Goal: Contribute content: Add original content to the website for others to see

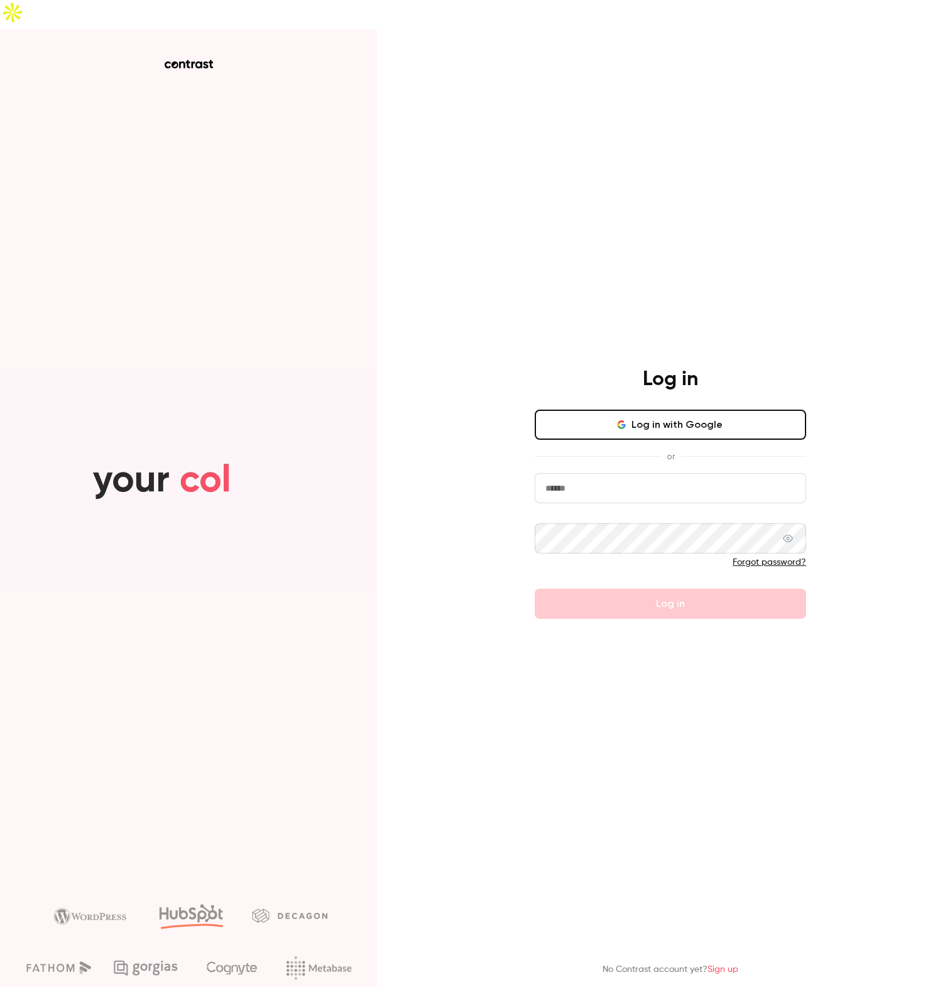
click at [588, 410] on button "Log in with Google" at bounding box center [670, 425] width 271 height 30
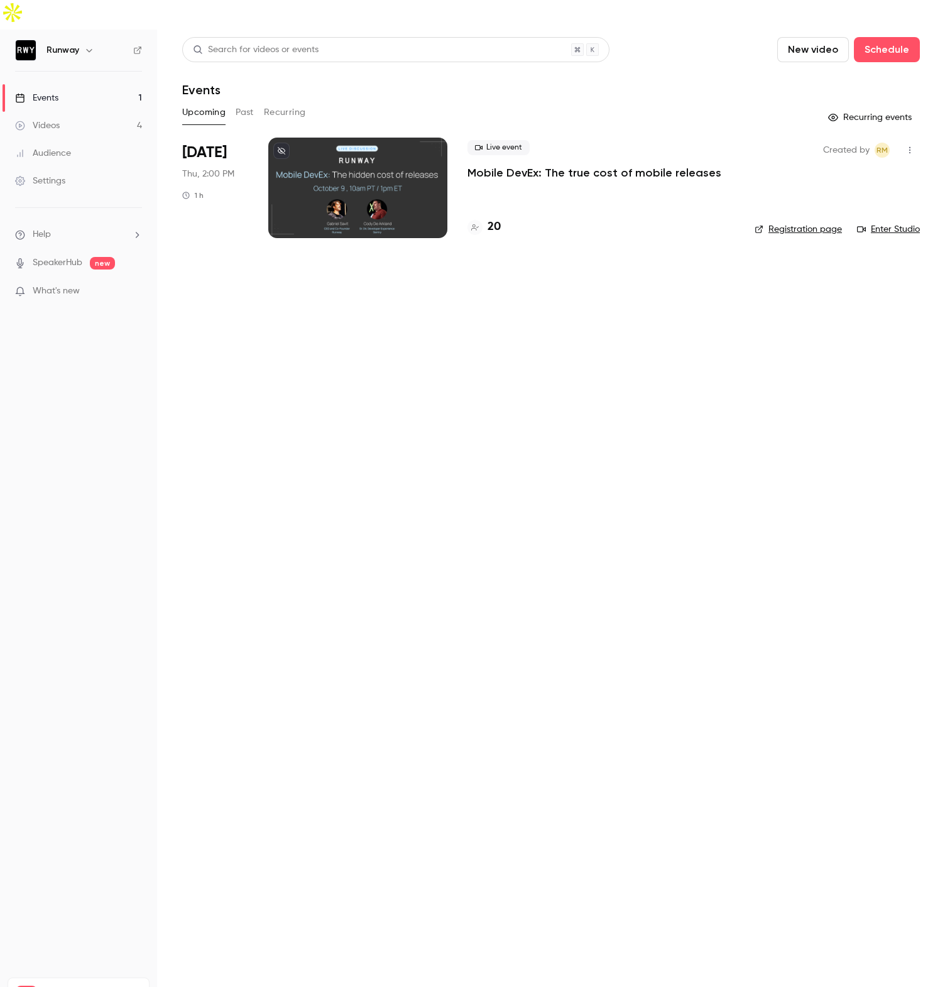
click at [79, 112] on link "Videos 4" at bounding box center [78, 126] width 157 height 28
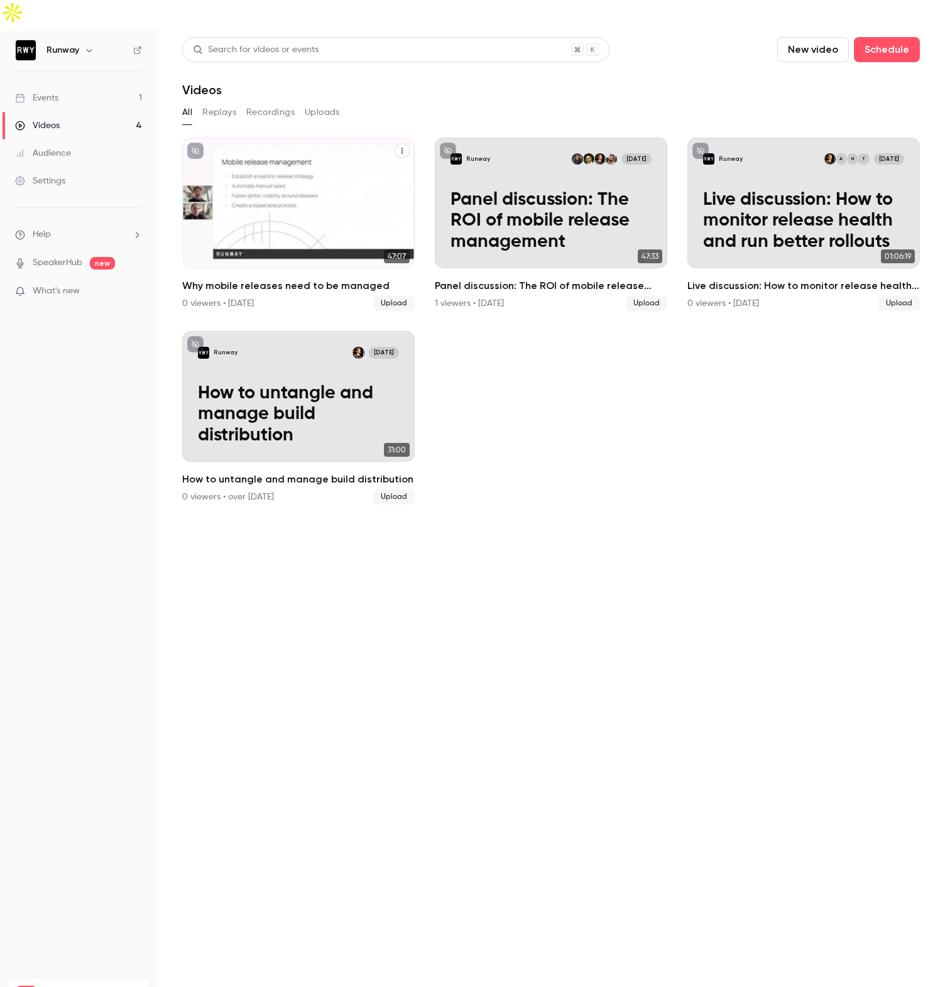
click at [261, 236] on div "Runway [DATE] Why mobile releases need to be managed" at bounding box center [298, 203] width 233 height 131
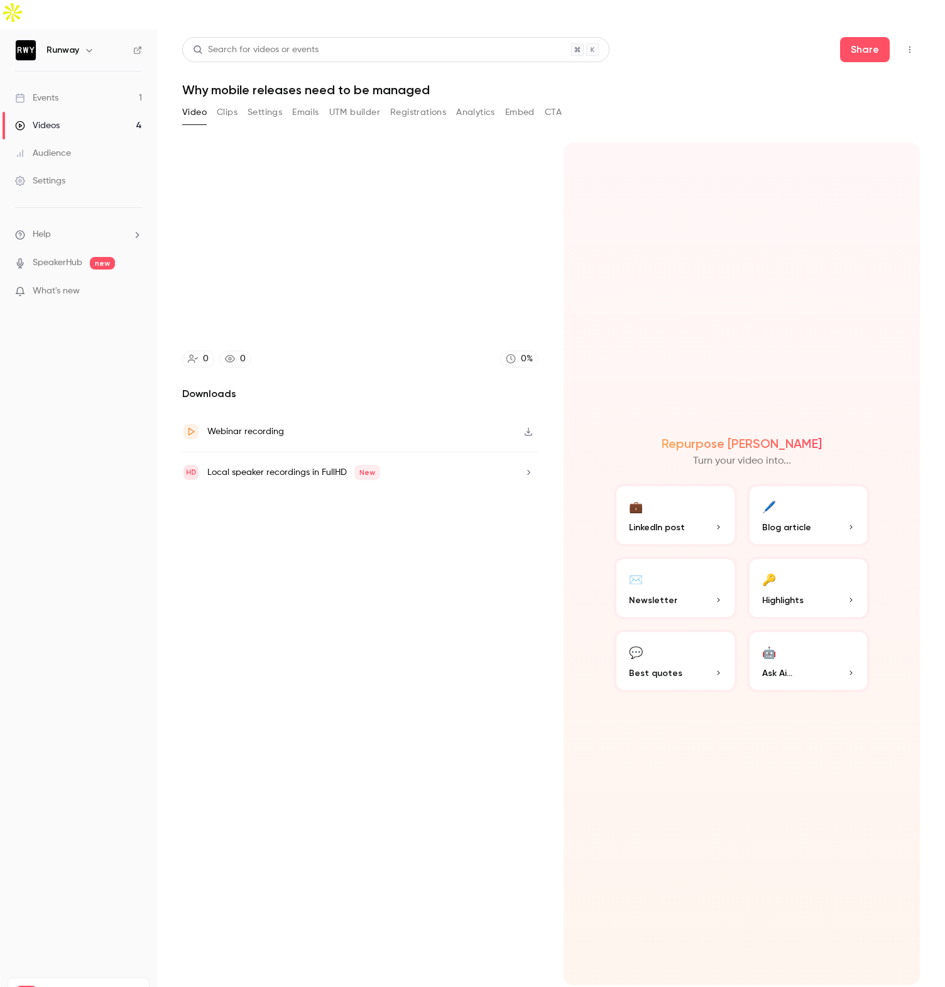
click at [429, 102] on button "Registrations" at bounding box center [418, 112] width 56 height 20
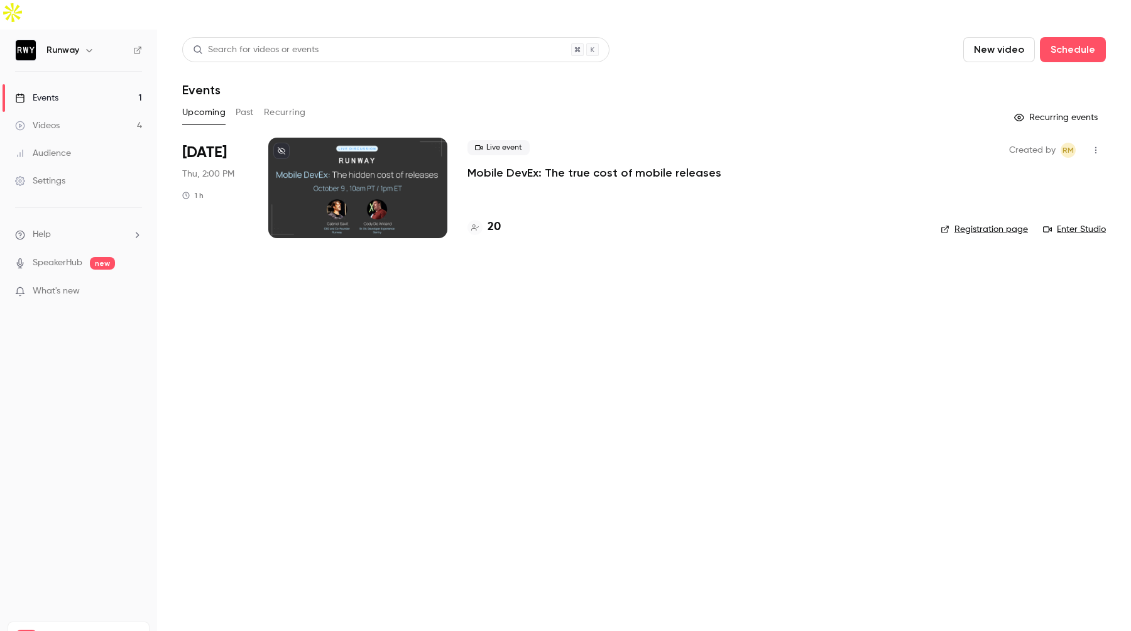
click at [95, 112] on link "Videos 4" at bounding box center [78, 126] width 157 height 28
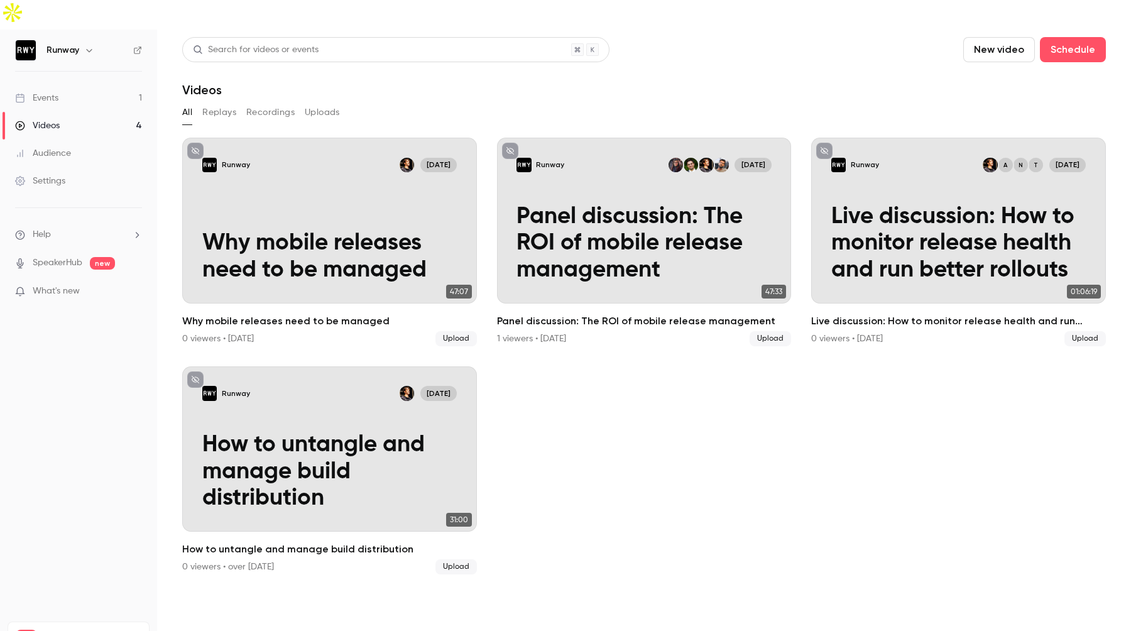
click at [992, 37] on button "New video" at bounding box center [999, 49] width 72 height 25
click at [1011, 84] on div "Upload" at bounding box center [1045, 87] width 96 height 13
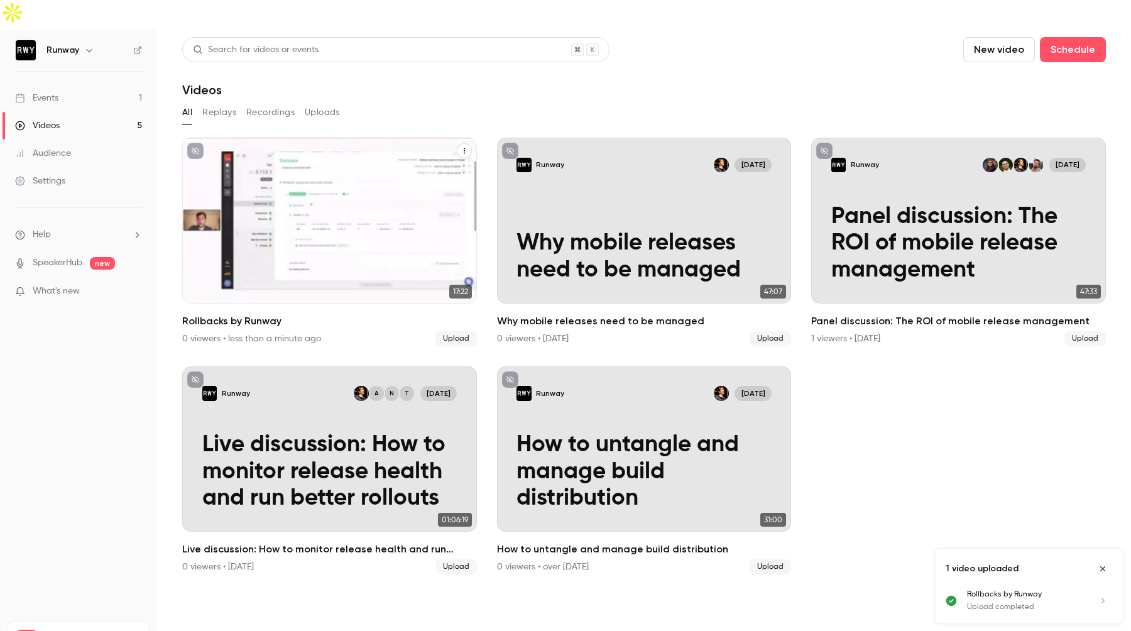
click at [298, 171] on div "Runway Sep 4 Rollbacks by Runway" at bounding box center [329, 221] width 295 height 166
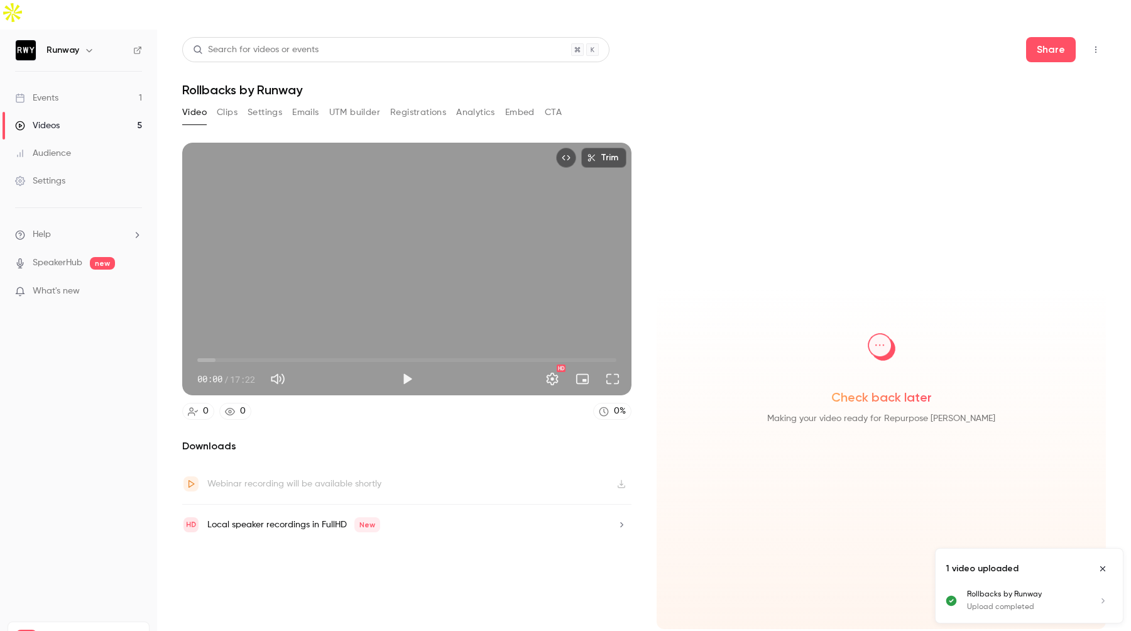
click at [261, 102] on button "Settings" at bounding box center [265, 112] width 35 height 20
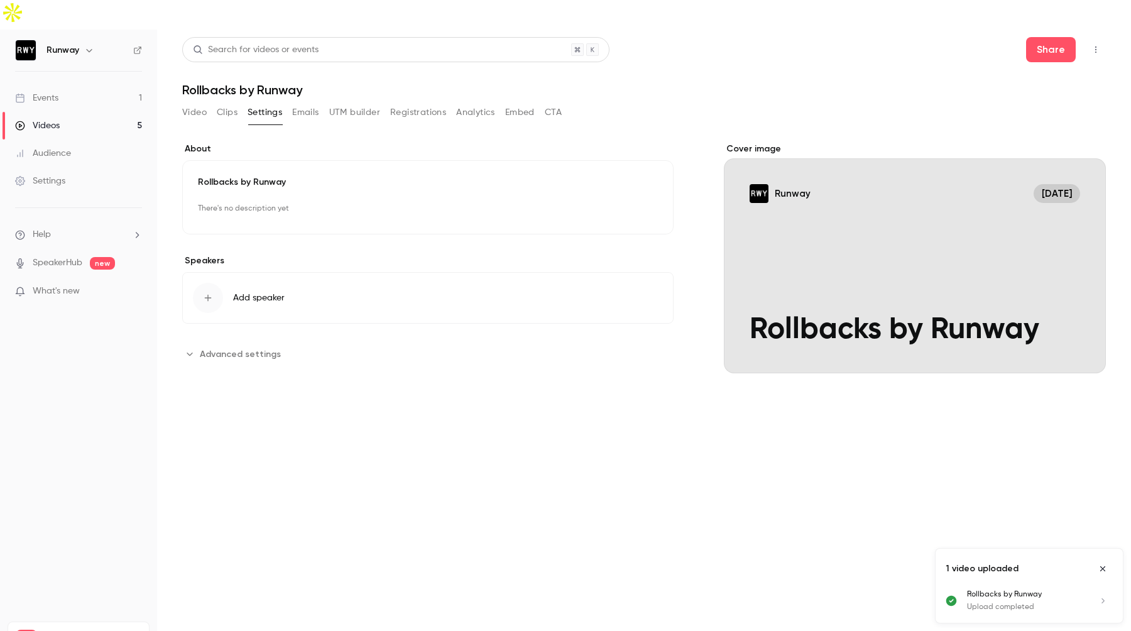
click at [635, 199] on button "Edit" at bounding box center [636, 209] width 46 height 20
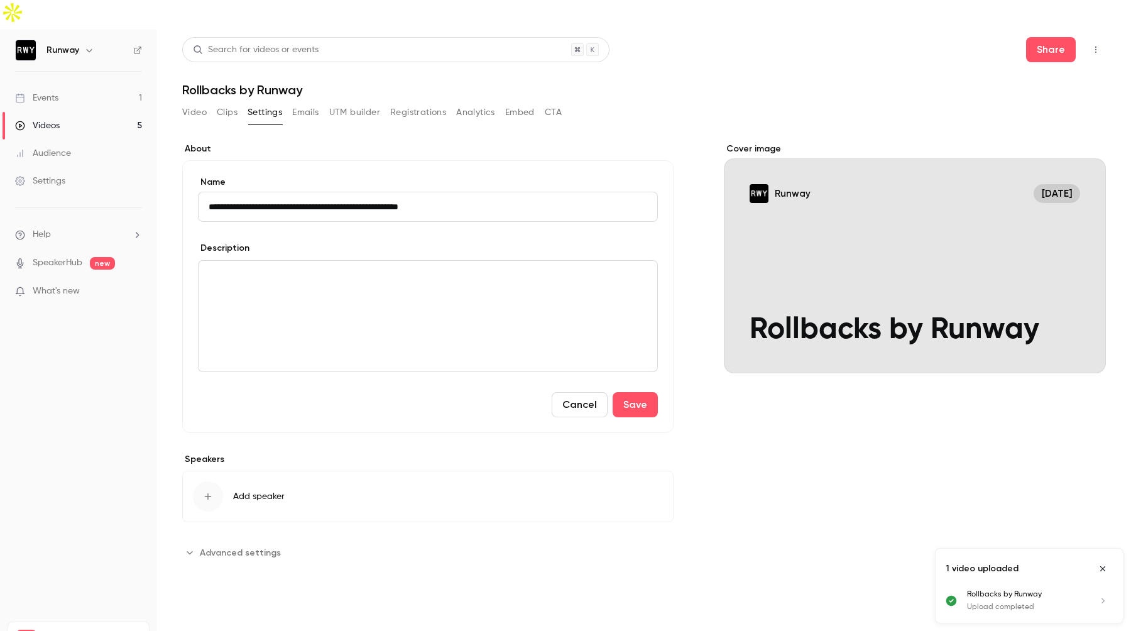
type input "**********"
click at [246, 261] on div "editor" at bounding box center [428, 316] width 459 height 111
drag, startPoint x: 297, startPoint y: 249, endPoint x: 254, endPoint y: 249, distance: 42.1
click at [254, 271] on span "**********" at bounding box center [392, 275] width 366 height 9
click at [192, 471] on button "Add speaker" at bounding box center [427, 497] width 491 height 52
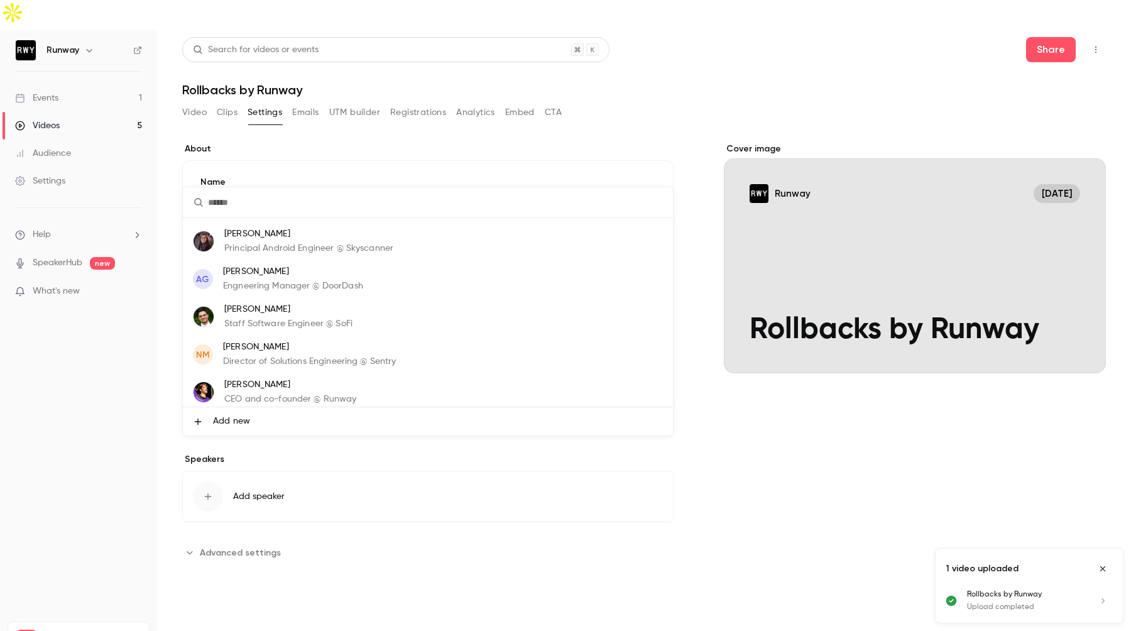
scroll to position [57, 0]
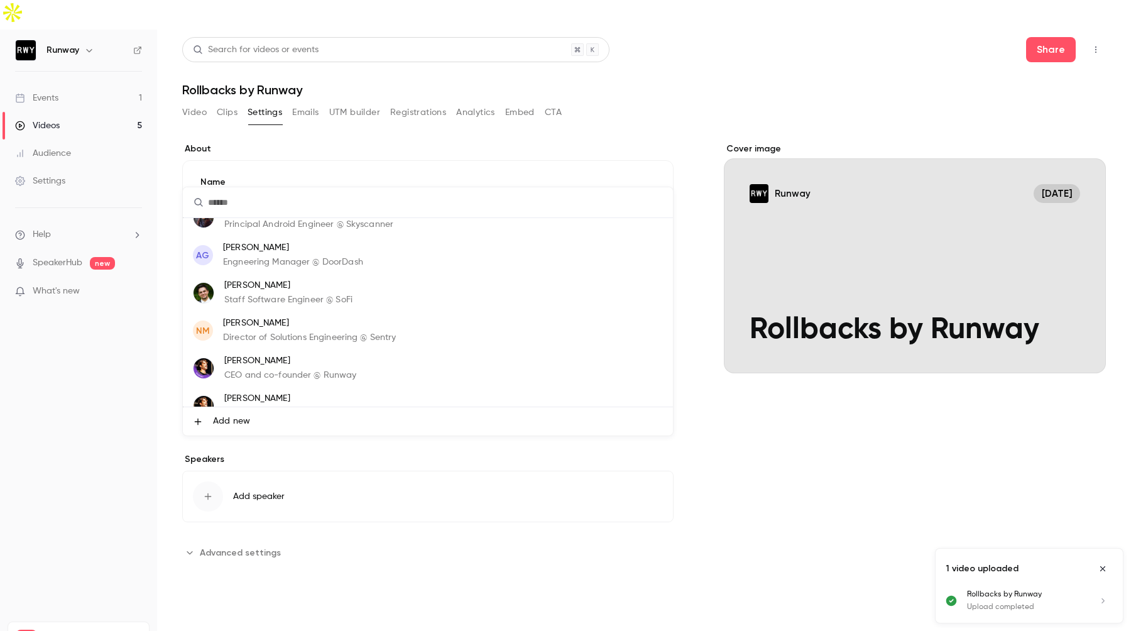
click at [305, 366] on p "Gabe Savit" at bounding box center [290, 360] width 133 height 13
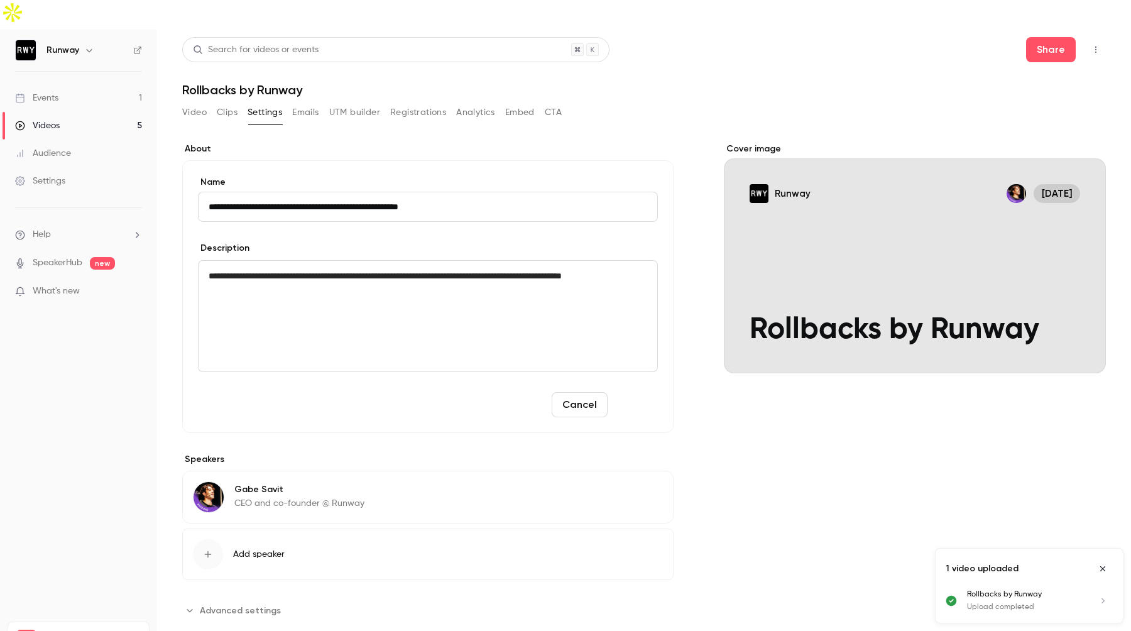
click at [654, 392] on button "Save" at bounding box center [635, 404] width 45 height 25
